Goal: Information Seeking & Learning: Check status

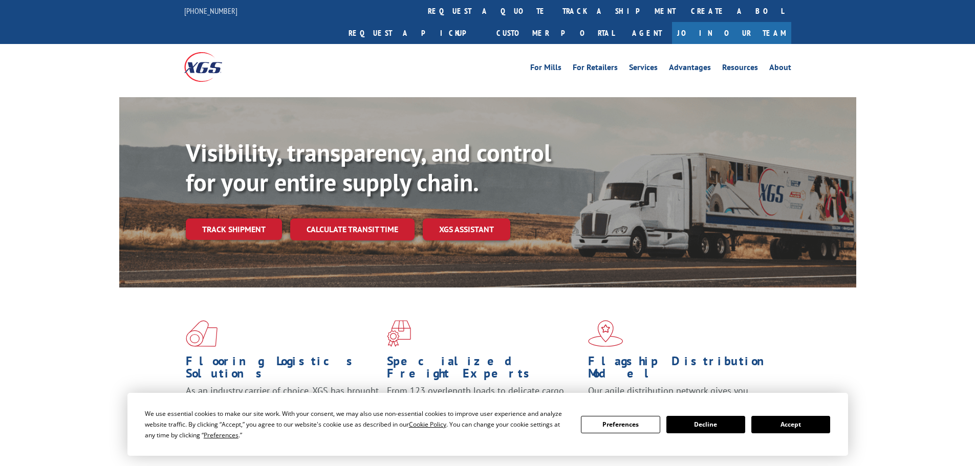
scroll to position [6797, 0]
click at [802, 425] on button "Accept" at bounding box center [790, 424] width 79 height 17
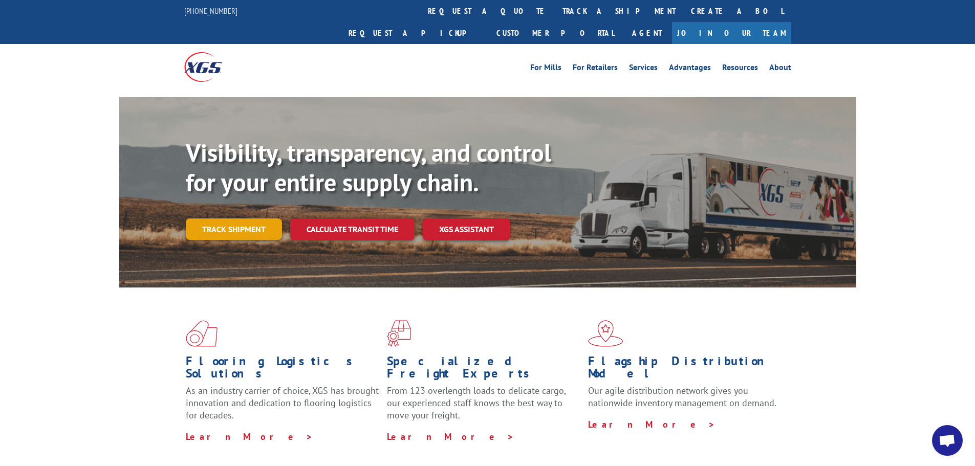
click at [234, 218] on link "Track shipment" at bounding box center [234, 228] width 96 height 21
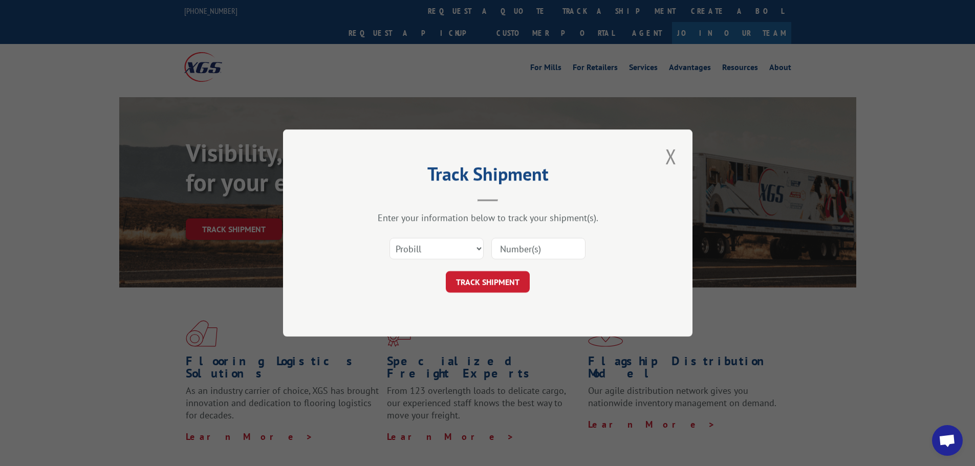
click at [524, 253] on input at bounding box center [538, 248] width 94 height 21
paste input "16229846"
type input "16229846"
click at [483, 287] on button "TRACK SHIPMENT" at bounding box center [488, 281] width 84 height 21
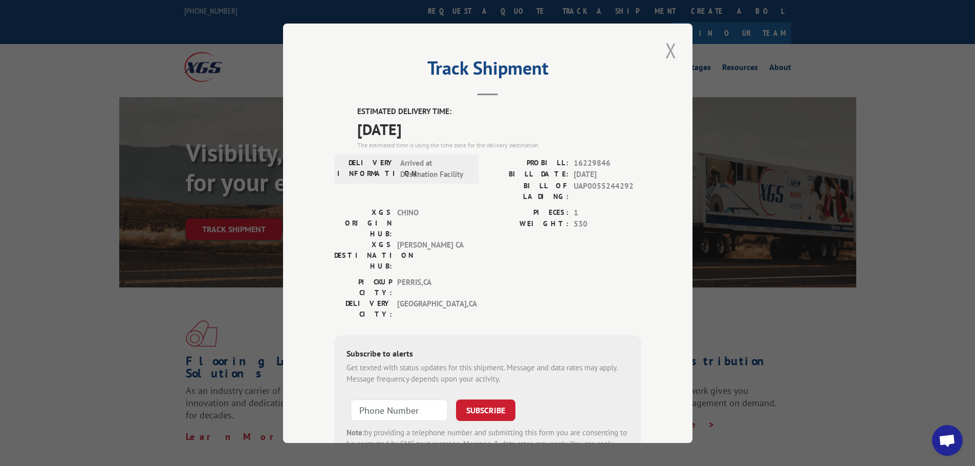
click at [668, 49] on button "Close modal" at bounding box center [670, 50] width 17 height 28
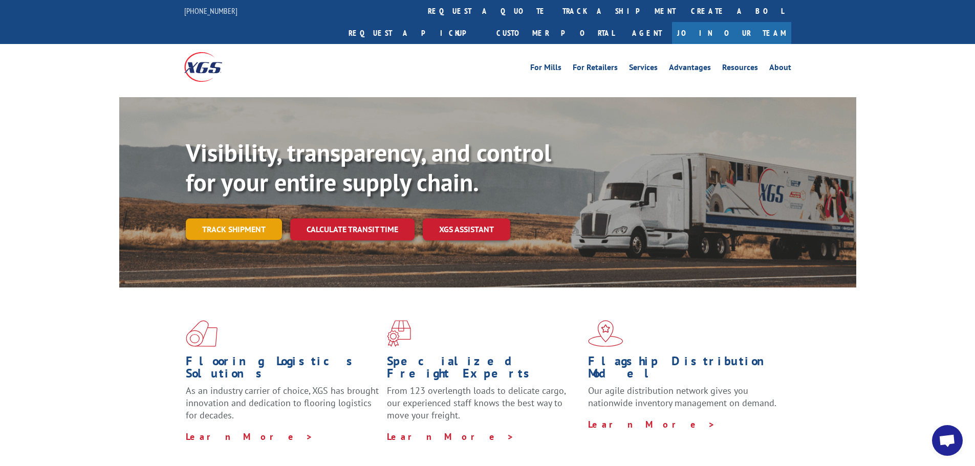
click at [231, 218] on link "Track shipment" at bounding box center [234, 228] width 96 height 21
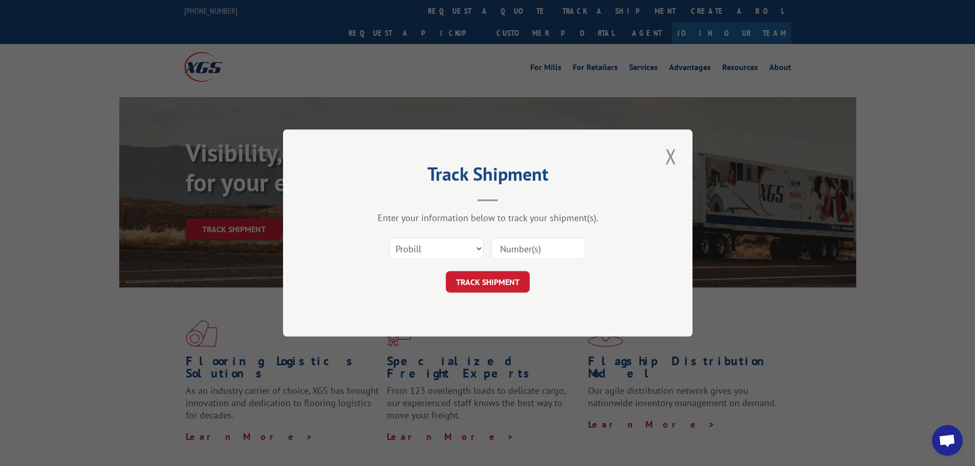
click at [523, 252] on input at bounding box center [538, 248] width 94 height 21
paste input "17108463"
type input "17108463"
click at [507, 283] on button "TRACK SHIPMENT" at bounding box center [488, 281] width 84 height 21
